Goal: Task Accomplishment & Management: Manage account settings

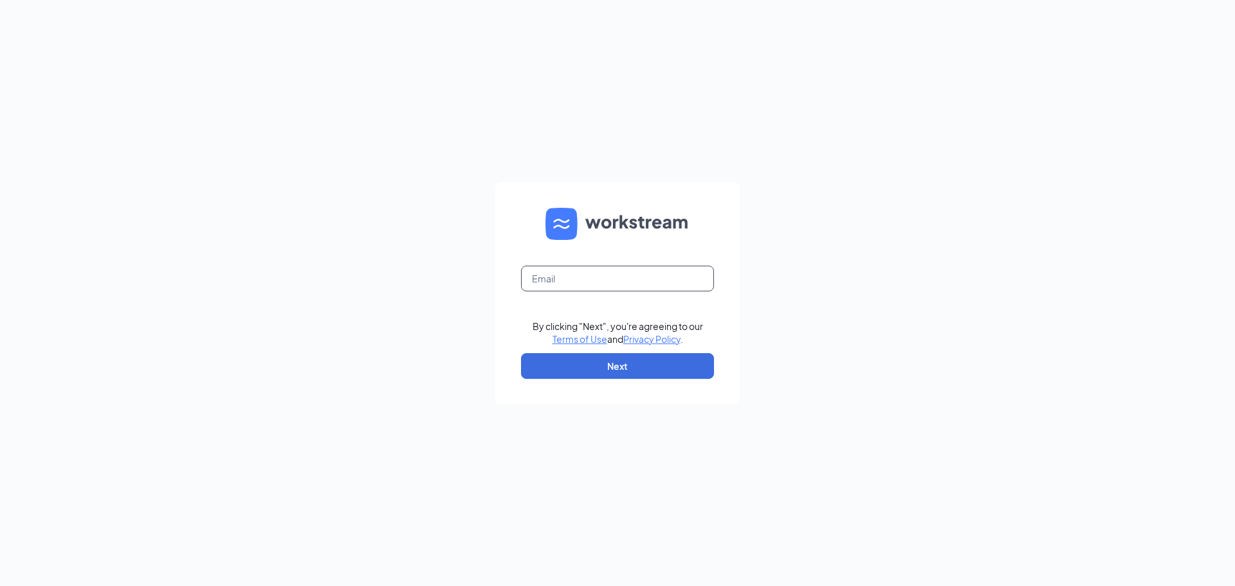
click at [582, 288] on input "text" at bounding box center [617, 279] width 193 height 26
type input "burgerkingculpeper@gmail.com"
click at [642, 369] on button "Next" at bounding box center [617, 366] width 193 height 26
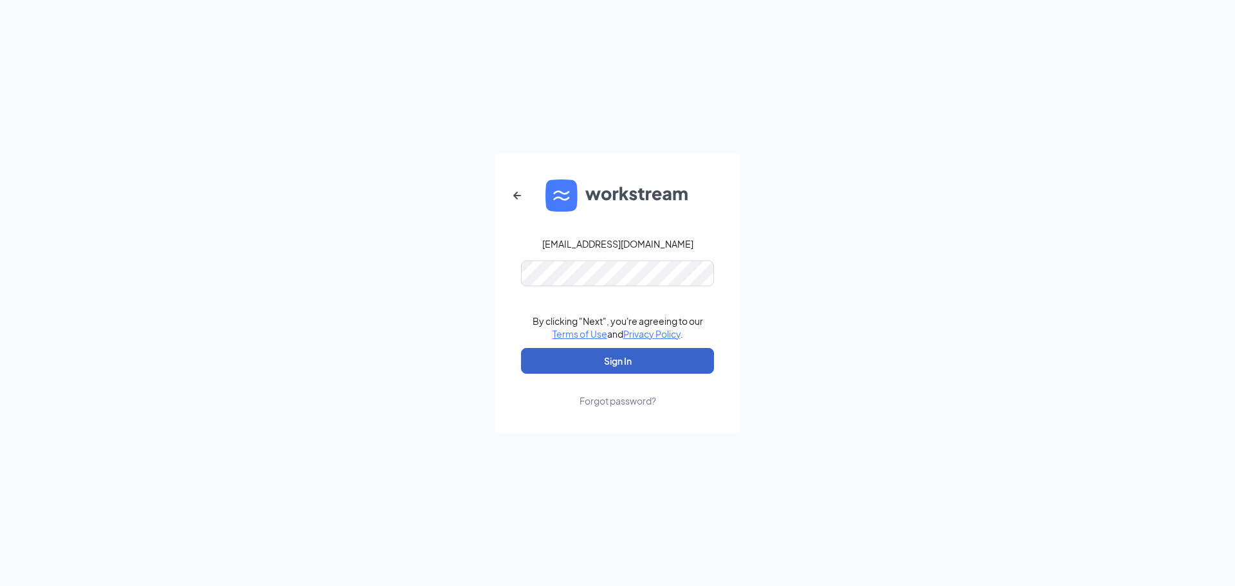
click at [643, 365] on button "Sign In" at bounding box center [617, 361] width 193 height 26
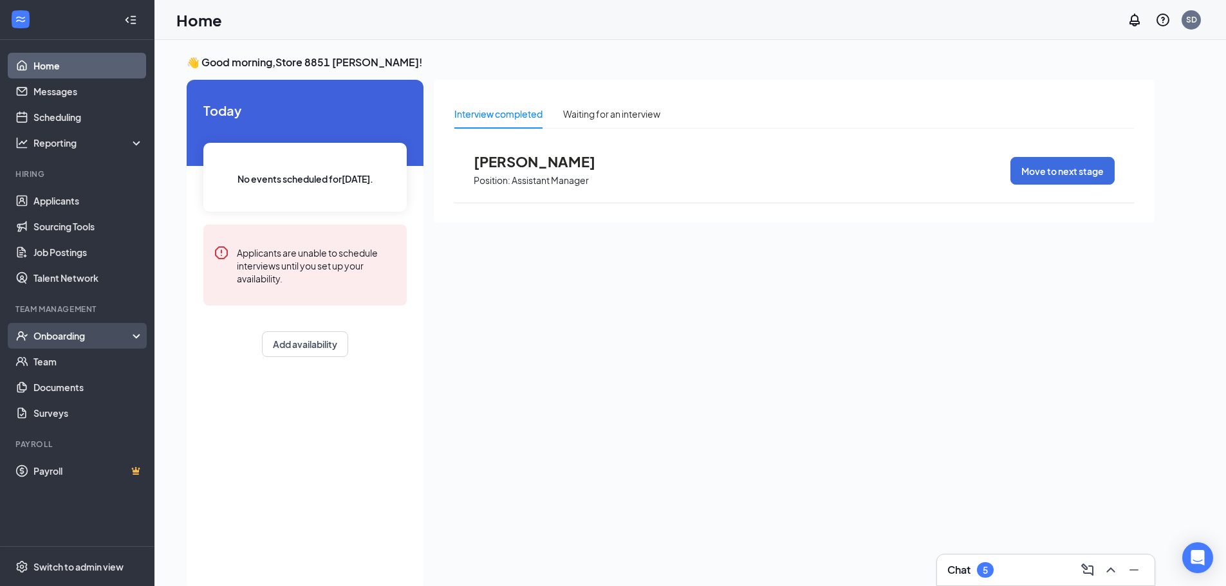
click at [88, 337] on div "Onboarding" at bounding box center [82, 335] width 99 height 13
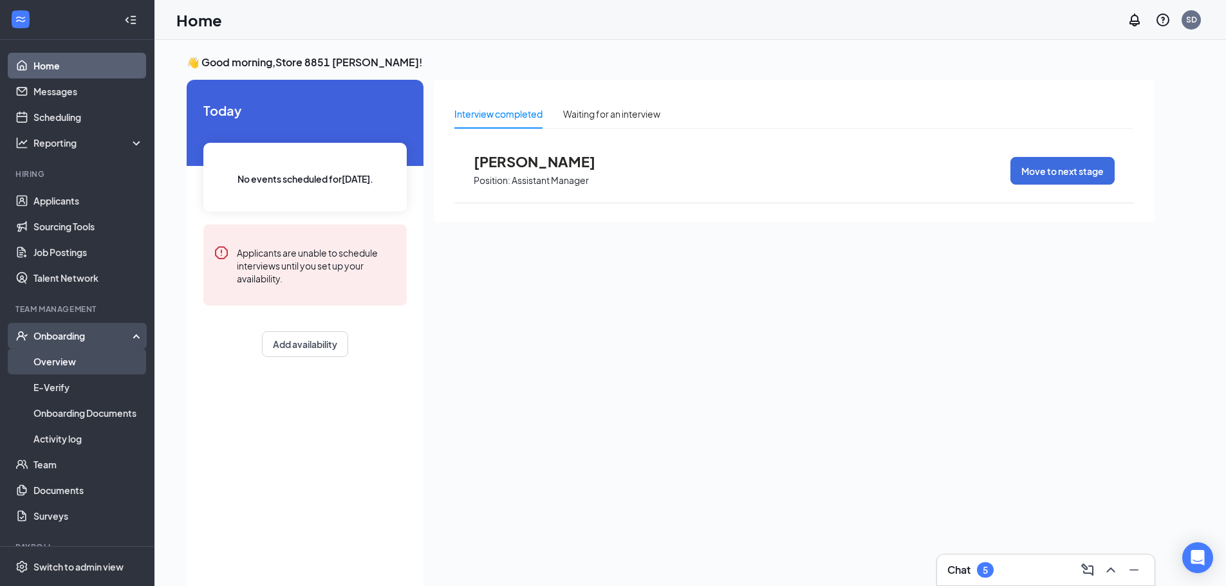
click at [68, 364] on link "Overview" at bounding box center [88, 362] width 110 height 26
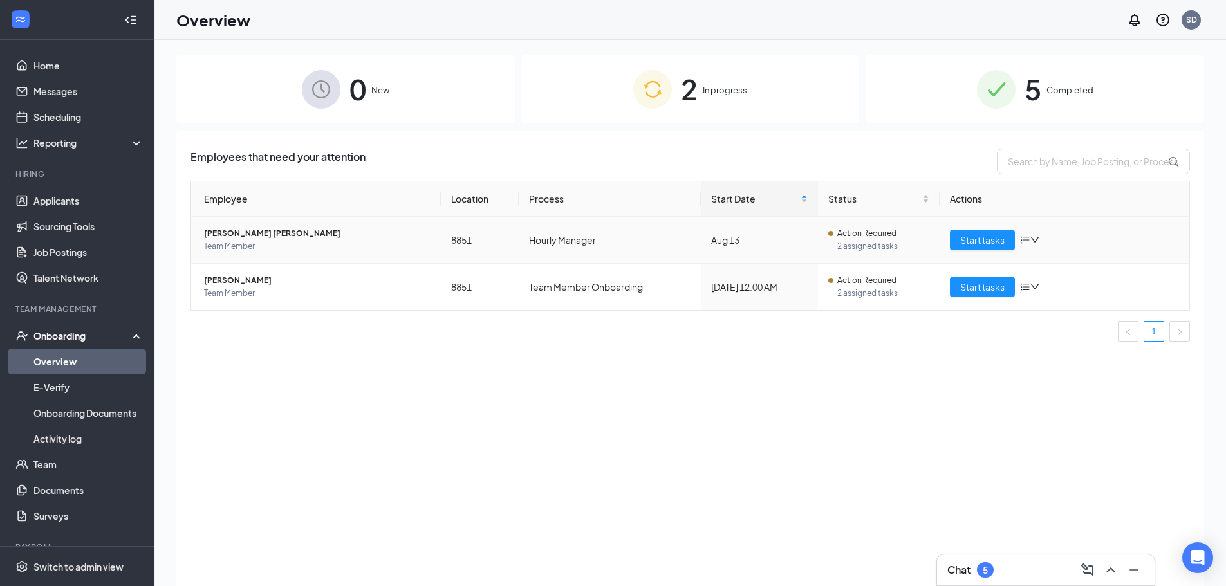
click at [613, 238] on td "Hourly Manager" at bounding box center [609, 240] width 181 height 47
click at [1028, 244] on icon "bars" at bounding box center [1025, 240] width 10 height 10
click at [993, 246] on span "Start tasks" at bounding box center [982, 240] width 44 height 14
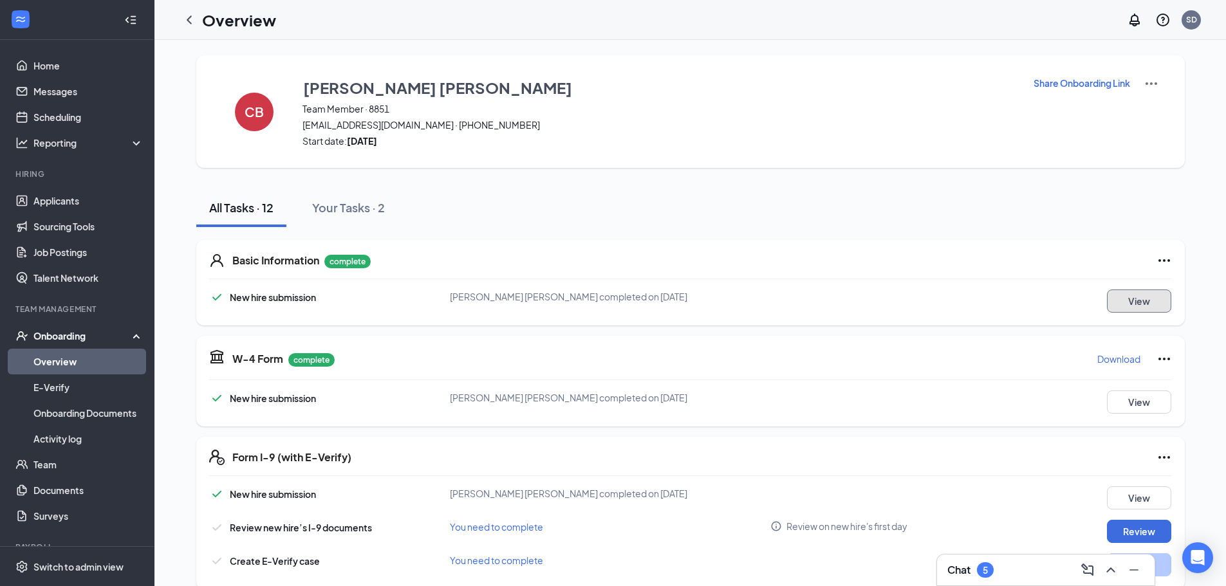
click at [1134, 305] on button "View" at bounding box center [1139, 301] width 64 height 23
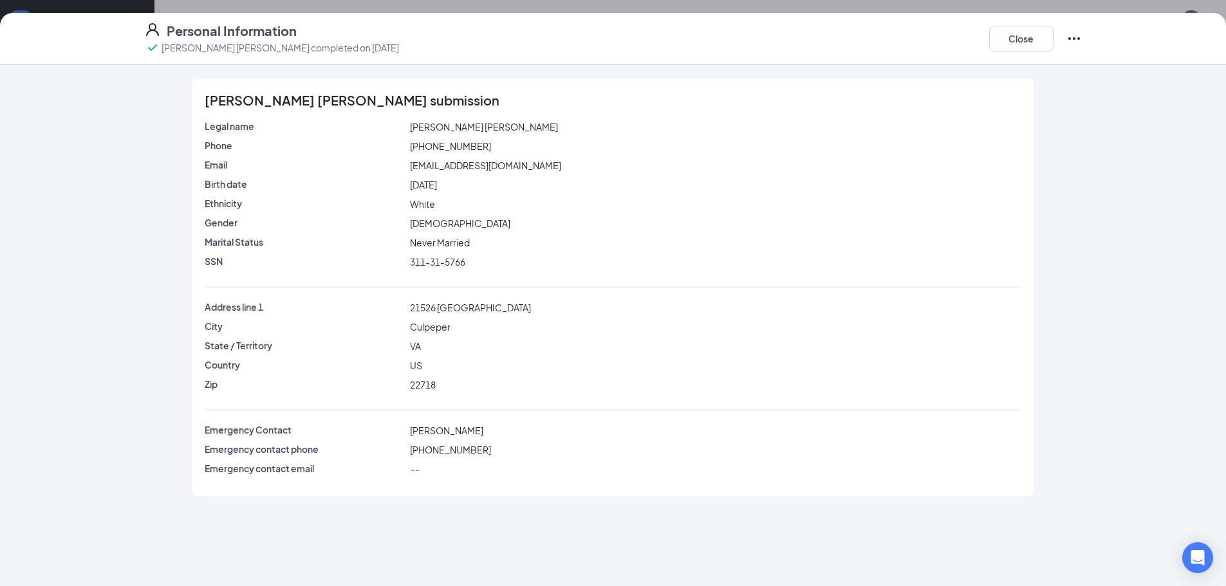
click at [1073, 39] on icon "Ellipses" at bounding box center [1074, 38] width 12 height 3
click at [1021, 37] on button "Close" at bounding box center [1021, 39] width 64 height 26
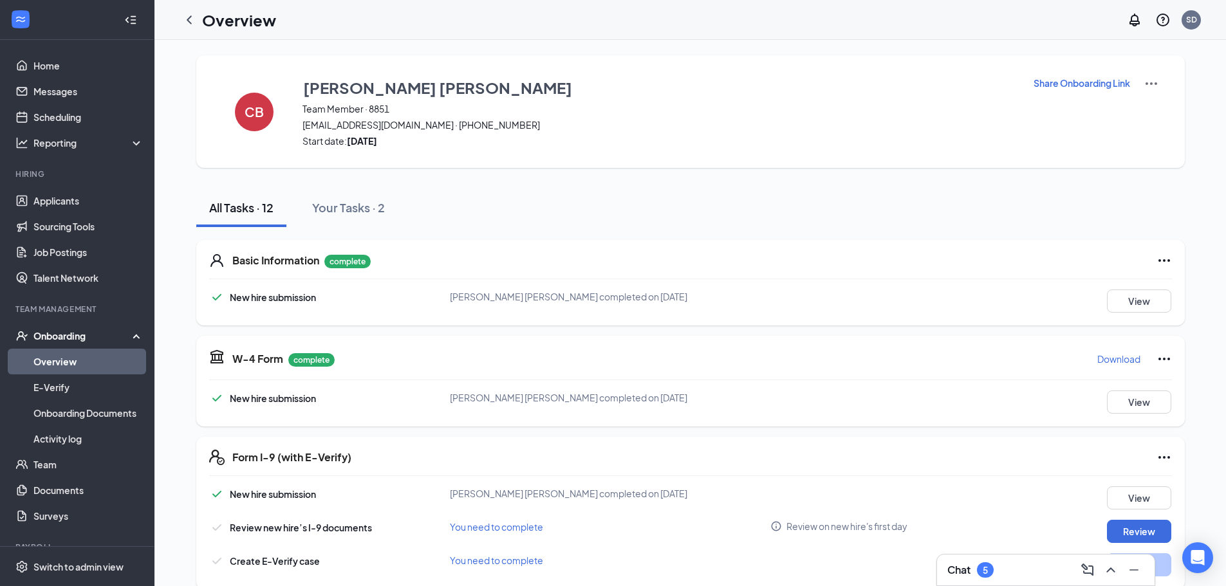
click at [1165, 257] on icon "Ellipses" at bounding box center [1163, 260] width 15 height 15
click at [478, 302] on div "[PERSON_NAME] [PERSON_NAME] completed on [DATE]" at bounding box center [610, 297] width 321 height 14
click at [1145, 295] on button "View" at bounding box center [1139, 301] width 64 height 23
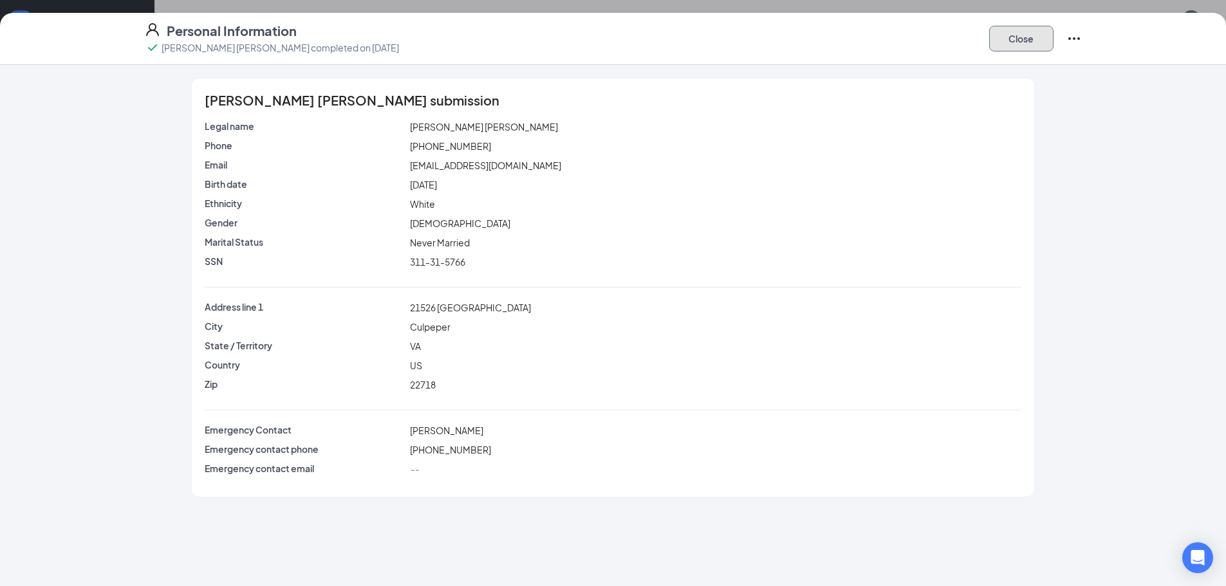
click at [1010, 47] on button "Close" at bounding box center [1021, 39] width 64 height 26
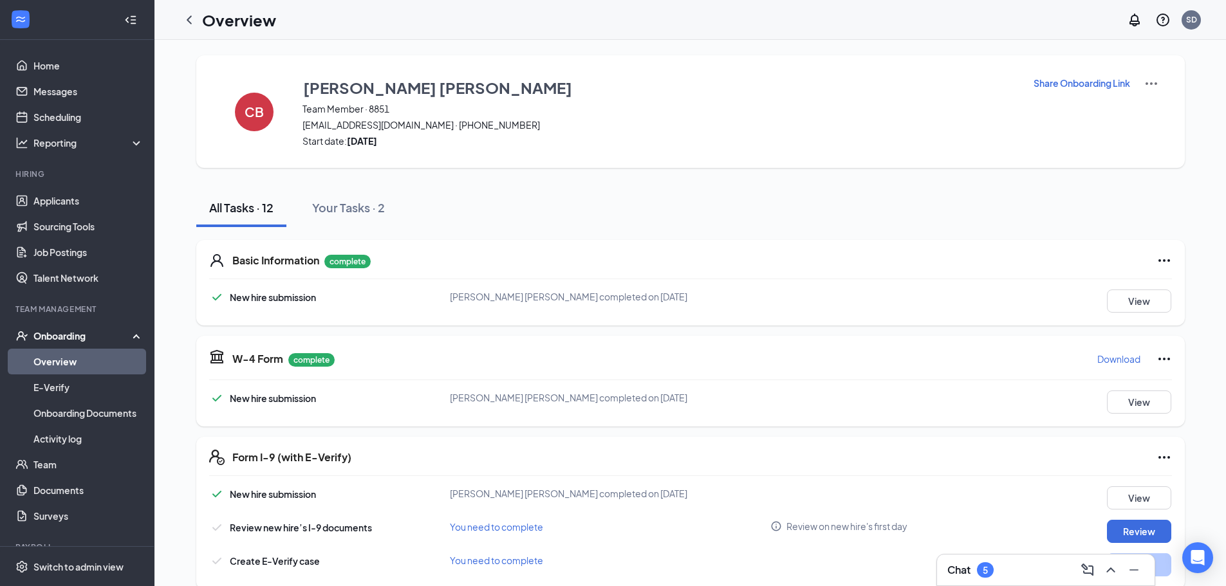
click at [1164, 261] on icon "Ellipses" at bounding box center [1164, 260] width 12 height 3
click at [1165, 263] on icon "Ellipses" at bounding box center [1163, 260] width 15 height 15
click at [191, 19] on icon "ChevronLeft" at bounding box center [188, 19] width 15 height 15
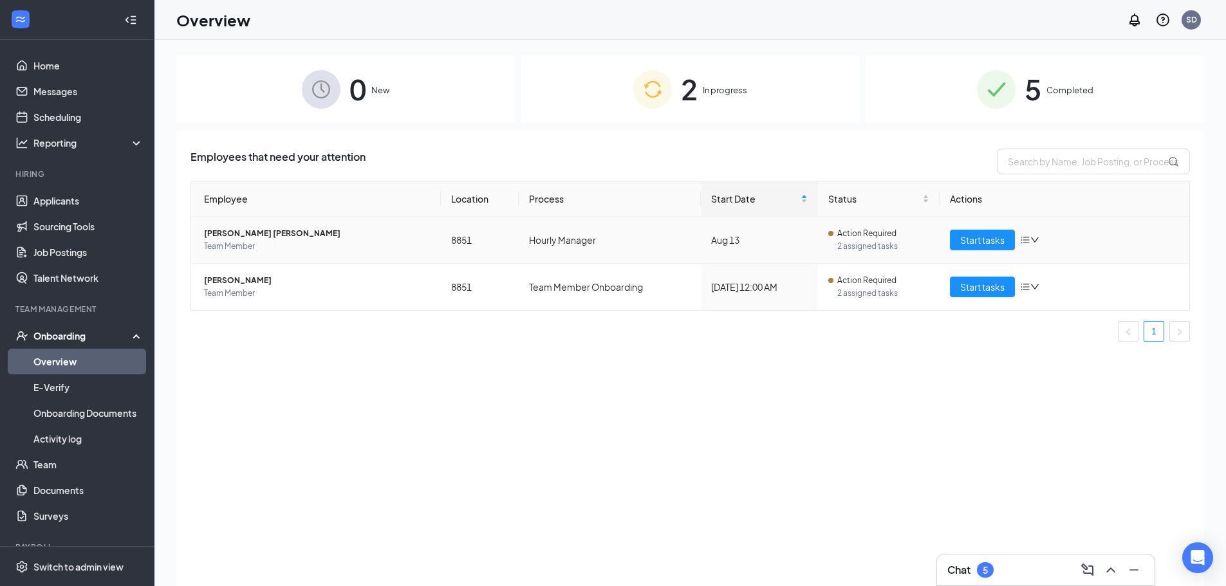
click at [1032, 241] on icon "down" at bounding box center [1034, 240] width 9 height 9
click at [1030, 241] on icon "bars" at bounding box center [1025, 240] width 10 height 10
click at [1030, 239] on icon "bars" at bounding box center [1025, 240] width 10 height 10
